Goal: Information Seeking & Learning: Learn about a topic

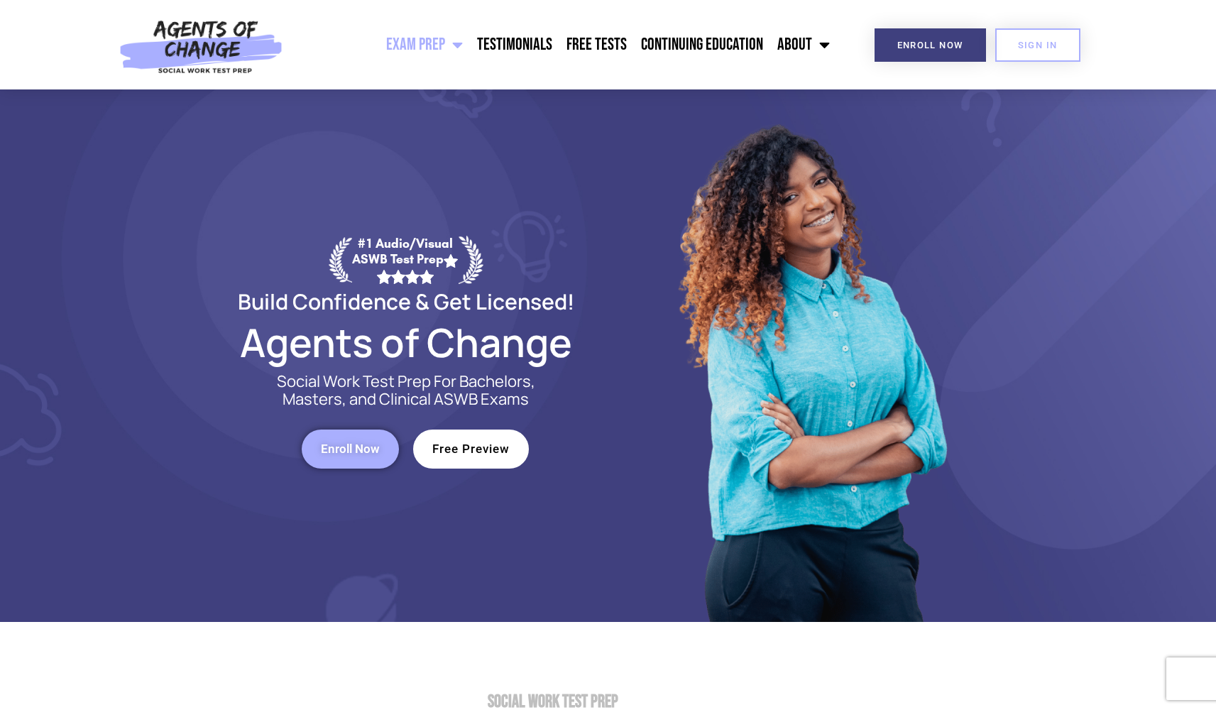
click at [472, 455] on span "Free Preview" at bounding box center [470, 449] width 77 height 12
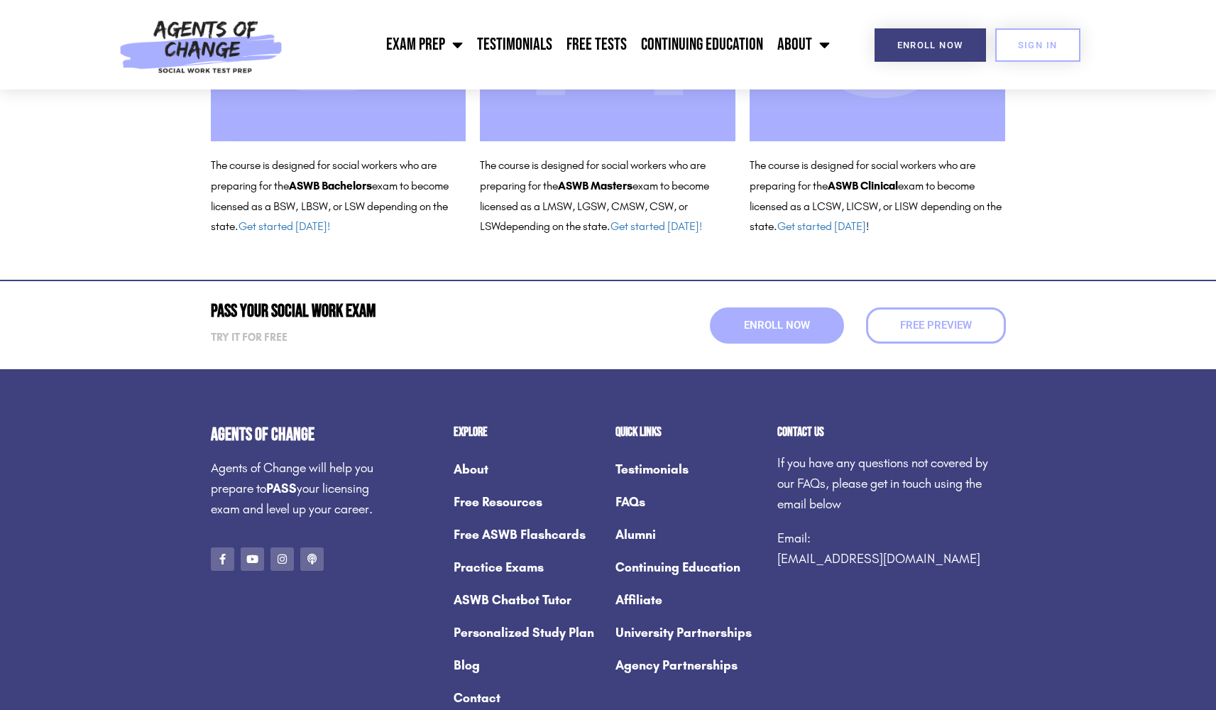
scroll to position [365, 0]
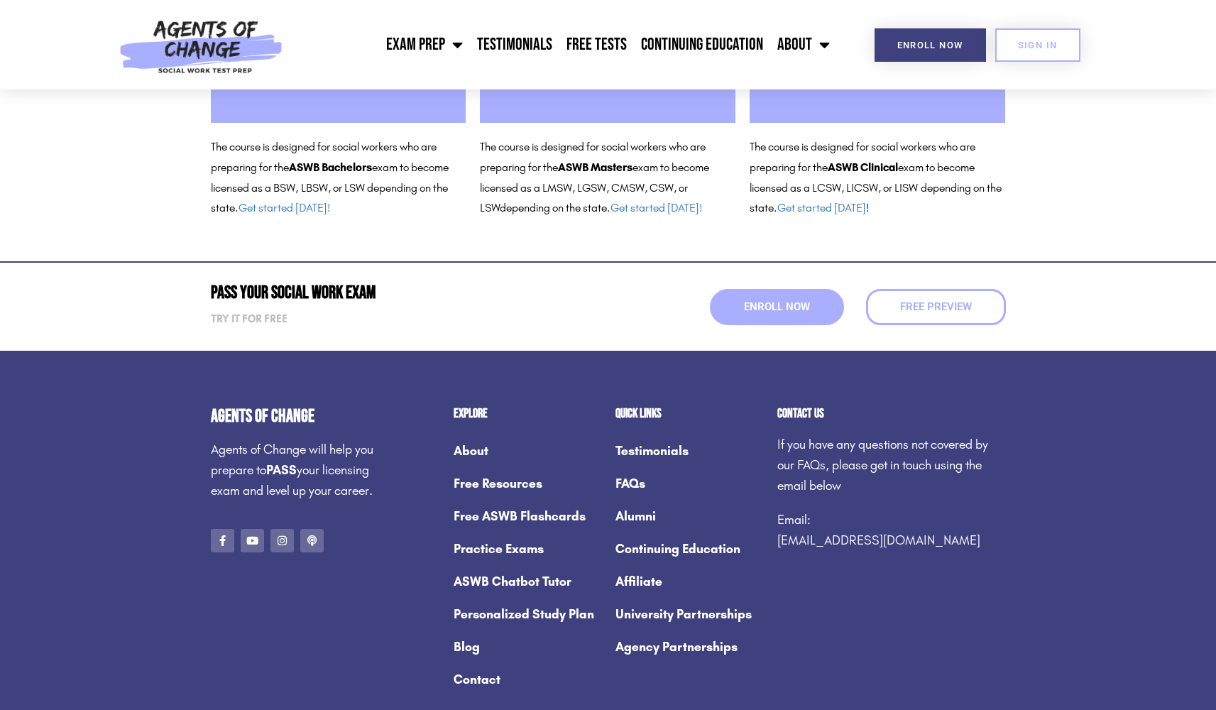
click at [603, 175] on p "The course is designed for social workers who are preparing for the ASWB Master…" at bounding box center [608, 178] width 256 height 82
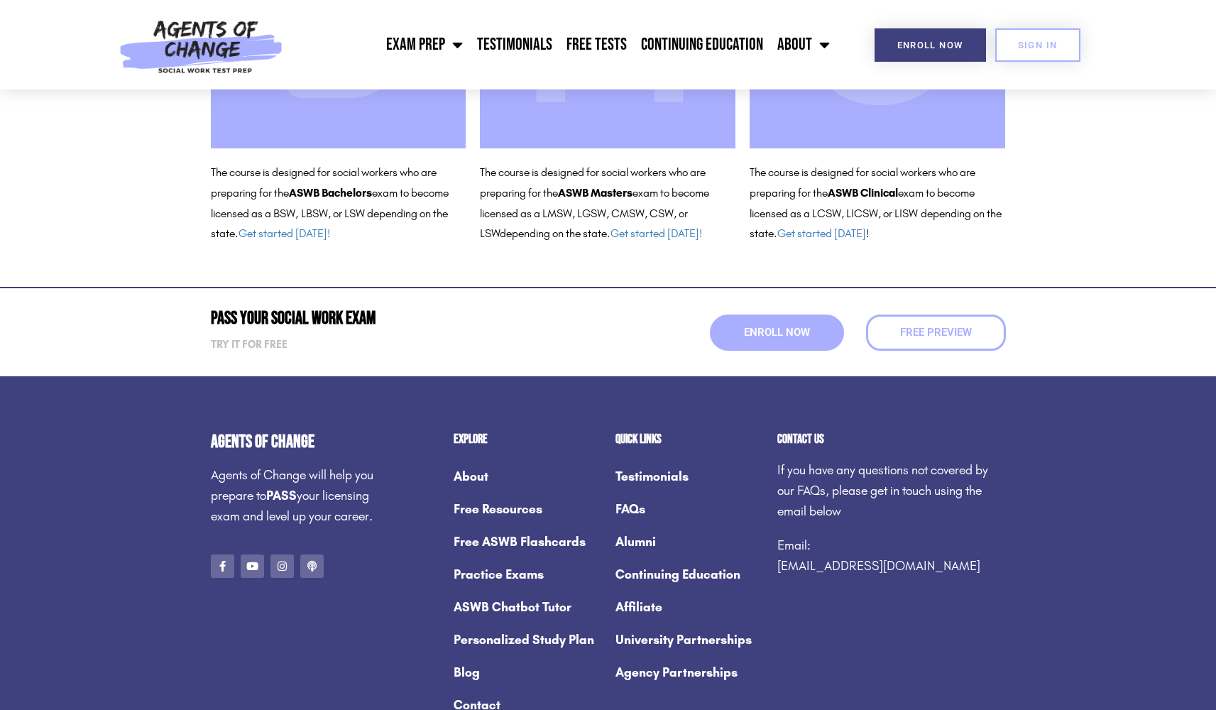
scroll to position [0, 0]
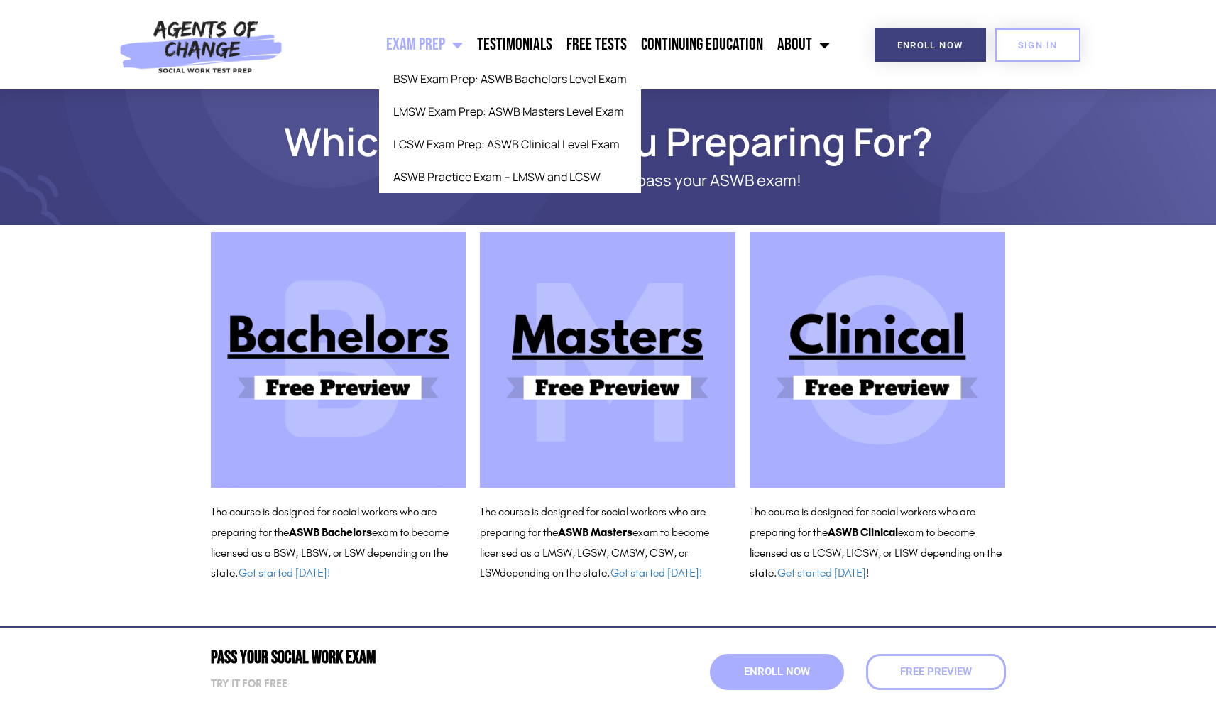
click at [411, 57] on link "Exam Prep" at bounding box center [424, 44] width 91 height 35
